Goal: Task Accomplishment & Management: Use online tool/utility

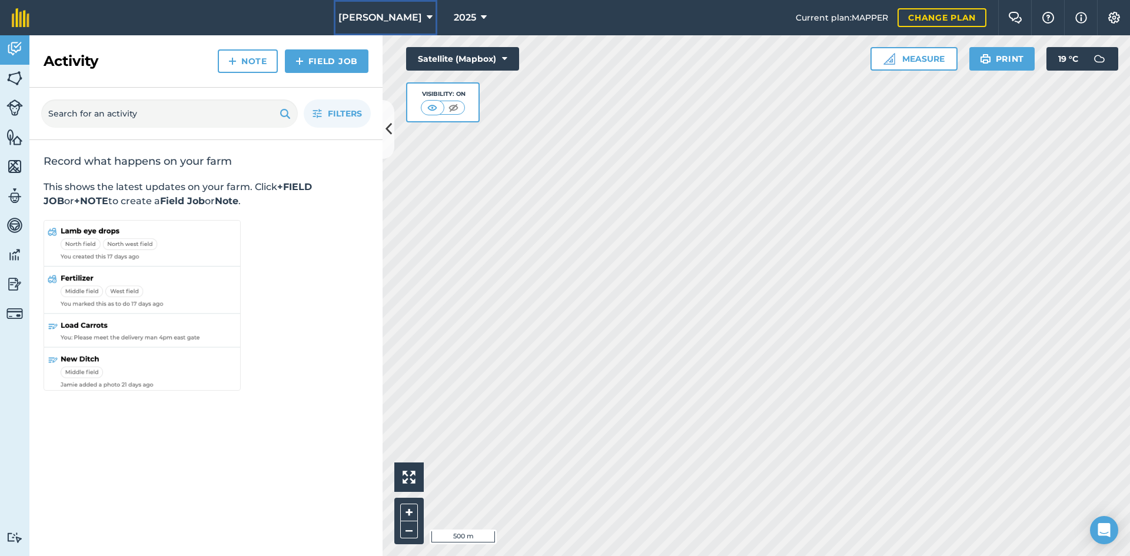
click at [427, 16] on icon at bounding box center [430, 18] width 6 height 14
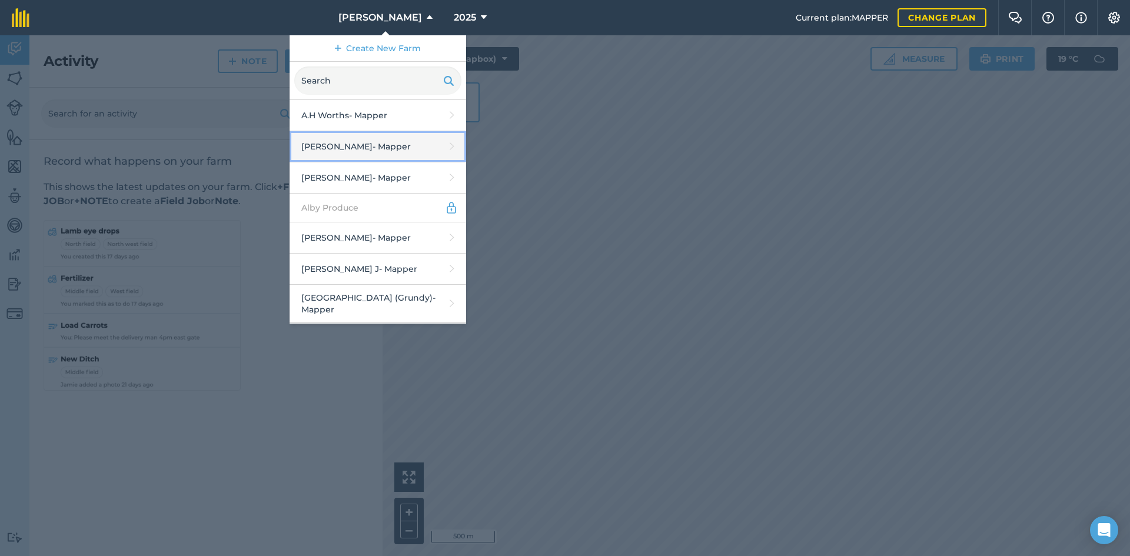
click at [393, 142] on link "Aktar Royston - Mapper" at bounding box center [378, 146] width 177 height 31
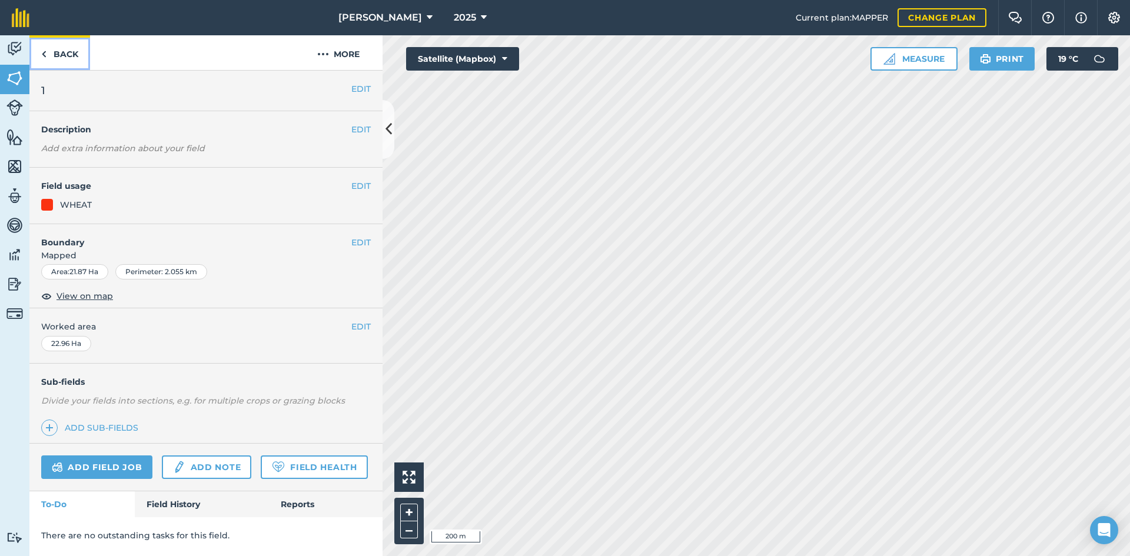
click at [55, 54] on link "Back" at bounding box center [59, 52] width 61 height 35
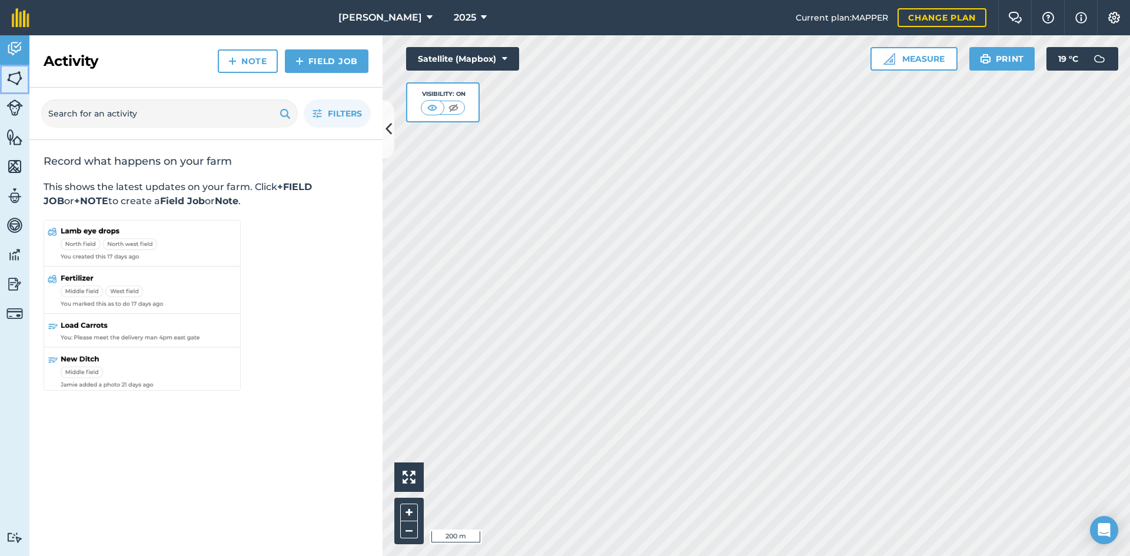
click at [12, 74] on img at bounding box center [14, 78] width 16 height 18
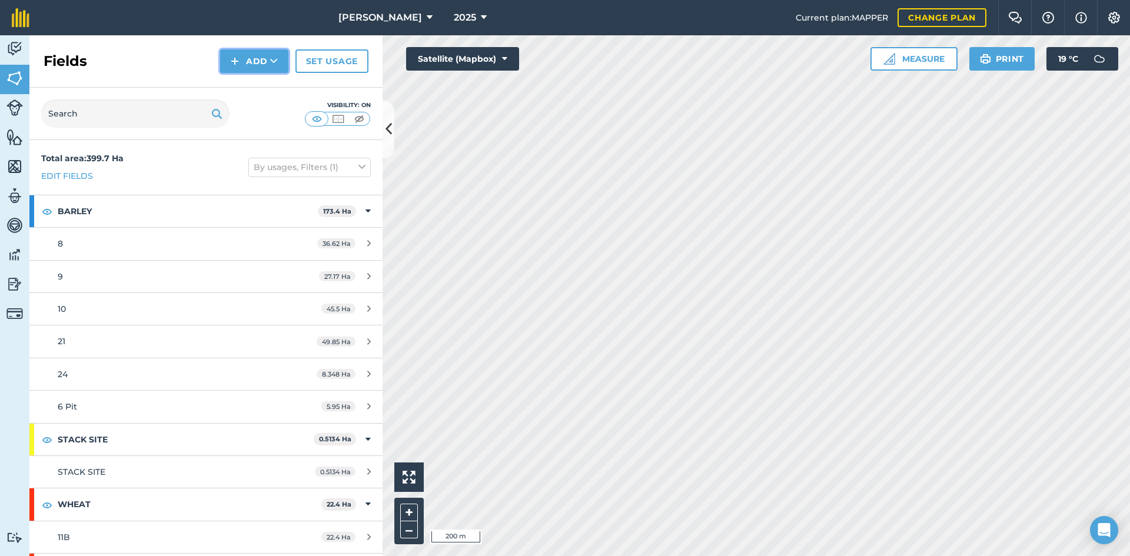
click at [246, 60] on button "Add" at bounding box center [254, 61] width 68 height 24
click at [258, 84] on link "Draw" at bounding box center [254, 88] width 65 height 26
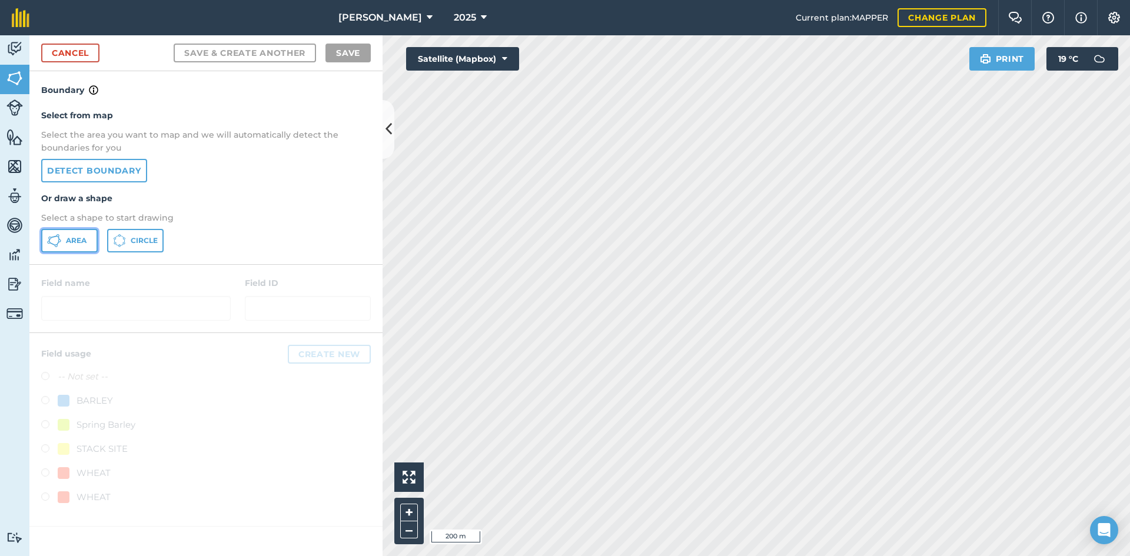
click at [67, 234] on button "Area" at bounding box center [69, 241] width 57 height 24
click at [77, 49] on link "Cancel" at bounding box center [70, 53] width 58 height 19
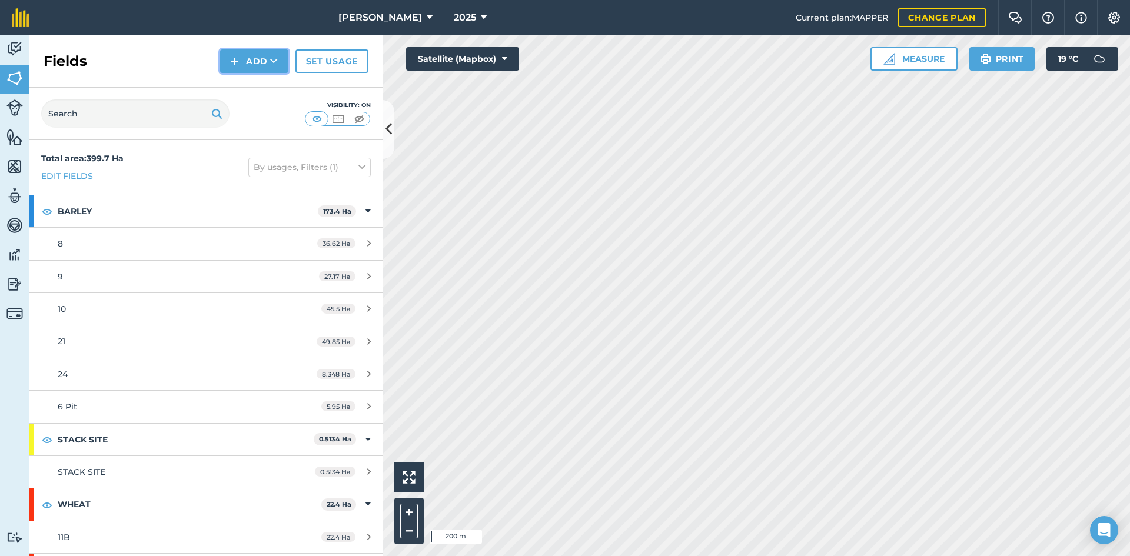
click at [252, 57] on button "Add" at bounding box center [254, 61] width 68 height 24
click at [267, 82] on link "Draw" at bounding box center [254, 88] width 65 height 26
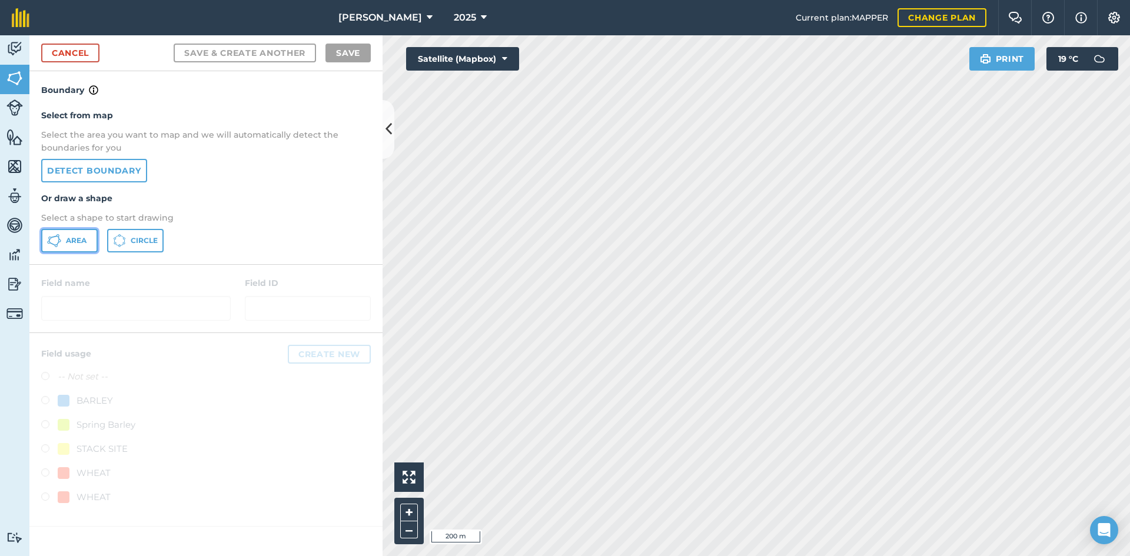
click at [67, 241] on span "Area" at bounding box center [76, 240] width 21 height 9
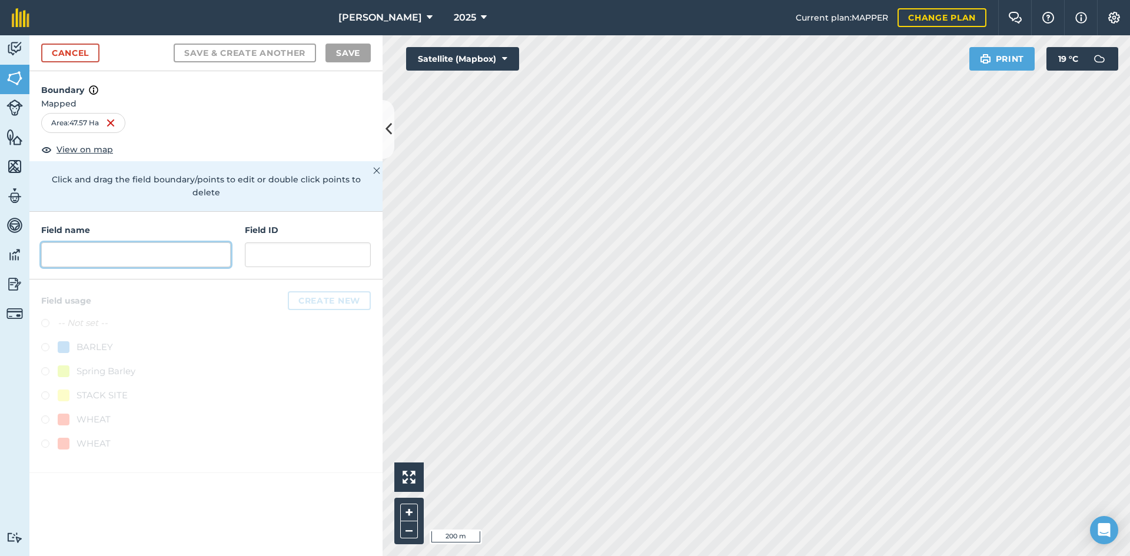
click at [95, 243] on input "text" at bounding box center [136, 255] width 190 height 25
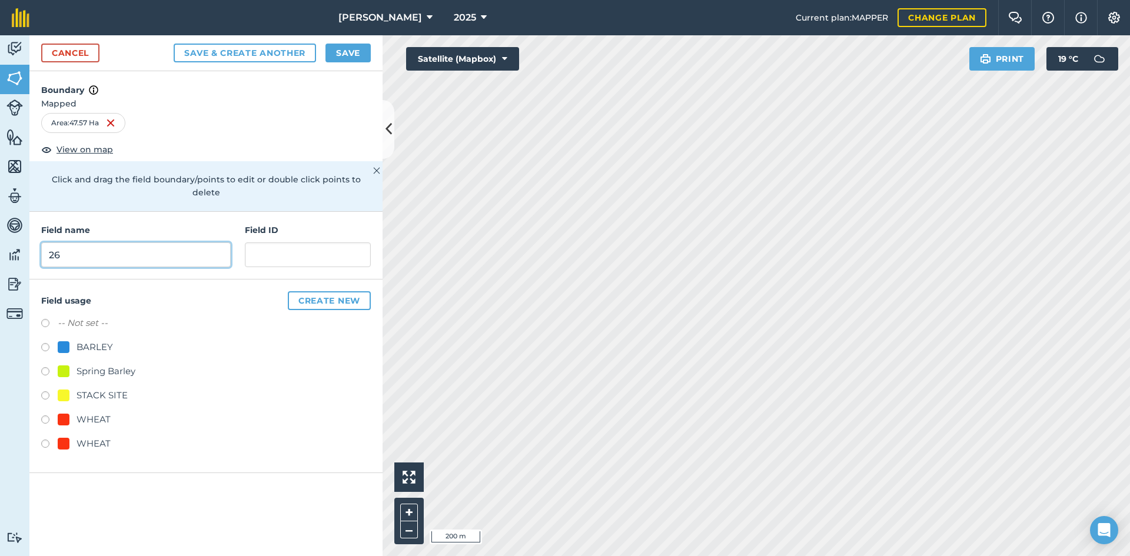
type input "26"
click at [93, 340] on div "BARLEY" at bounding box center [95, 347] width 36 height 14
click at [229, 55] on button "Save & Create Another" at bounding box center [245, 53] width 142 height 19
radio input "false"
